Goal: Navigation & Orientation: Find specific page/section

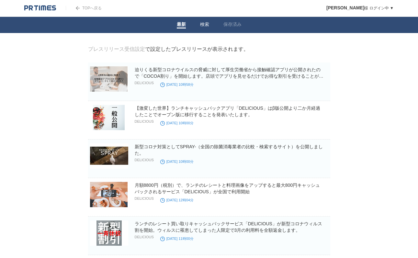
click at [206, 24] on link "検索" at bounding box center [204, 25] width 9 height 7
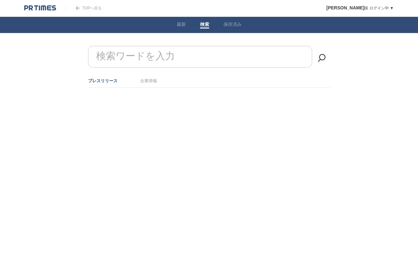
click at [232, 24] on link "保存済み" at bounding box center [232, 25] width 18 height 7
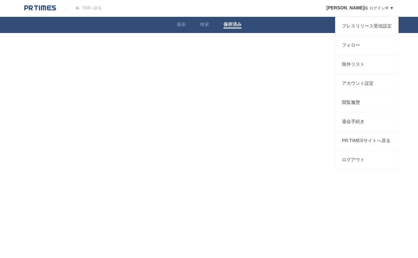
click at [383, 11] on div "[PERSON_NAME] ログイン中 ▼ プレスリリース受信設定 フォロー 除外リスト アカウント設定 閲覧履歴 退会手続き PR TIMESサイトへ戻る …" at bounding box center [355, 8] width 77 height 16
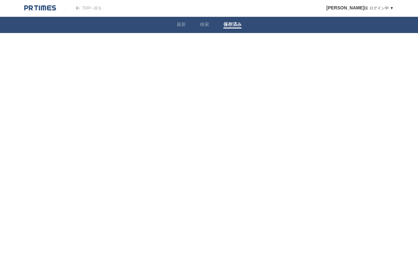
click at [30, 14] on div at bounding box center [44, 8] width 41 height 16
click at [31, 8] on img at bounding box center [40, 8] width 32 height 6
